Goal: Participate in discussion: Engage in conversation with other users on a specific topic

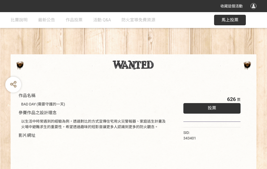
click at [254, 11] on div "收藏這個活動" at bounding box center [133, 6] width 267 height 12
click at [165, 52] on div "作品名稱 BAD DAY (需要守護的一天) 參賽作品之設計理念 以生活中時常遇到的經驗為例，透過對比的方式宣傳住宅用火災警報器、家庭逃生計畫及火場中避難求生…" at bounding box center [133, 123] width 267 height 222
click at [210, 107] on span "投票" at bounding box center [211, 108] width 8 height 5
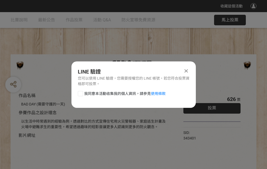
click at [80, 93] on div at bounding box center [80, 93] width 5 height 5
checkbox input "true"
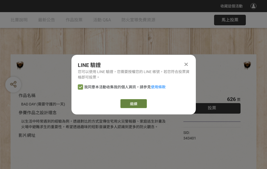
click at [133, 104] on link "繼續" at bounding box center [133, 103] width 26 height 9
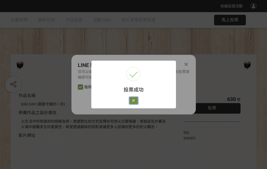
click at [132, 100] on button "好" at bounding box center [133, 100] width 8 height 7
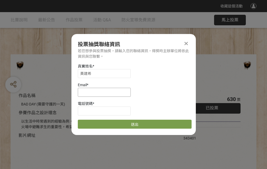
click at [106, 92] on input at bounding box center [104, 92] width 53 height 9
type input "[EMAIL_ADDRESS][DOMAIN_NAME]"
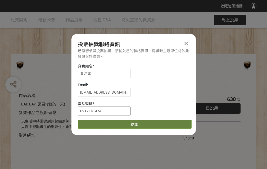
type input "0917141474"
click at [93, 123] on button "送出" at bounding box center [135, 124] width 114 height 9
